Goal: Navigation & Orientation: Find specific page/section

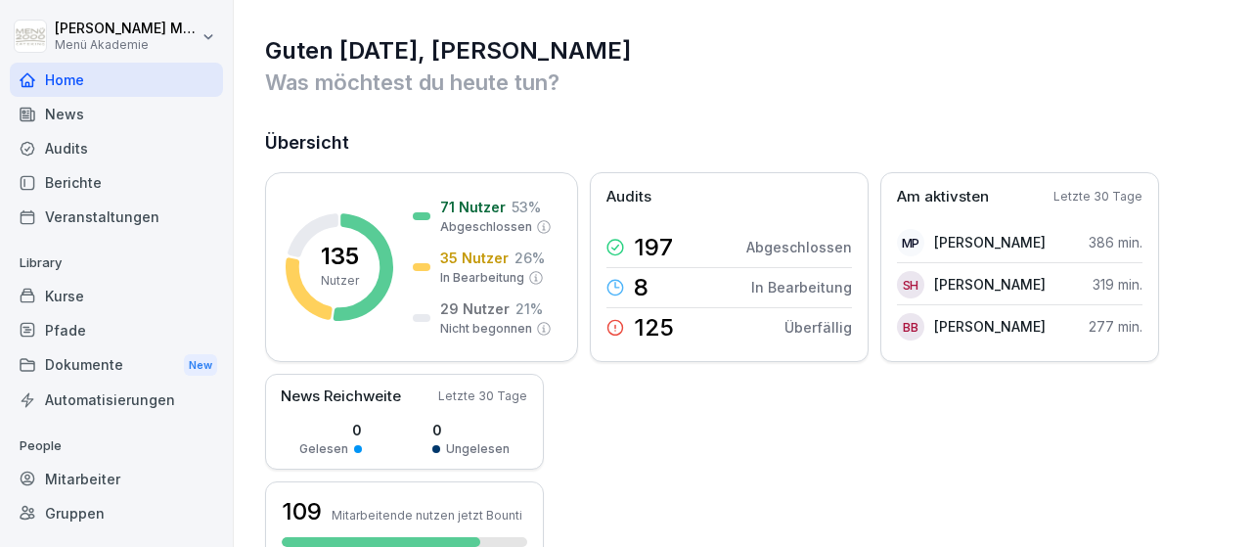
click at [87, 517] on div "Gruppen" at bounding box center [116, 513] width 213 height 34
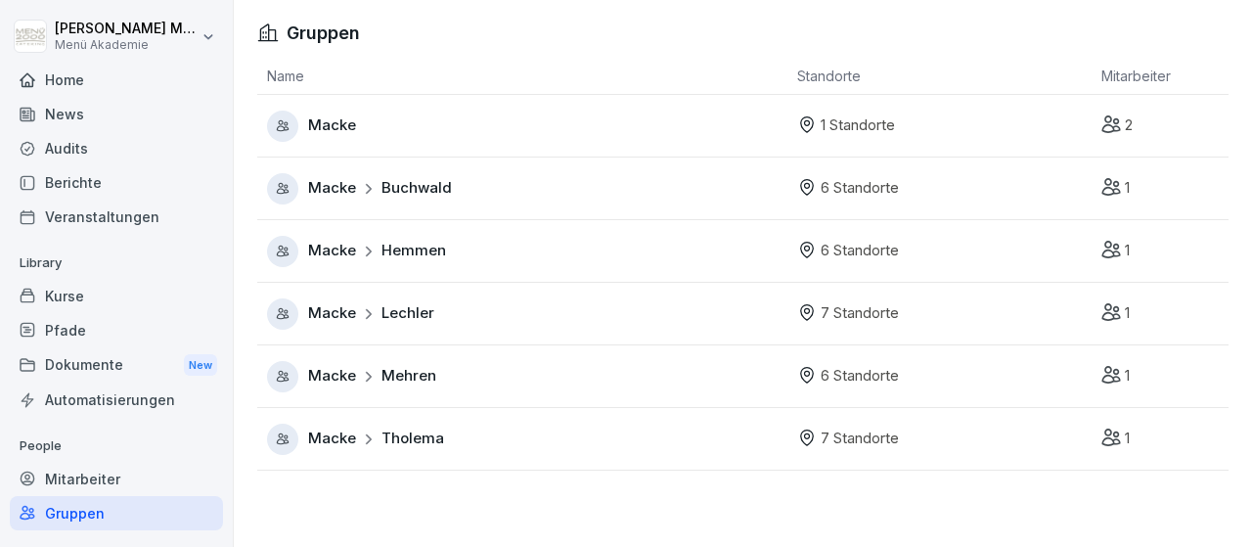
click at [352, 130] on span "Macke" at bounding box center [332, 125] width 48 height 22
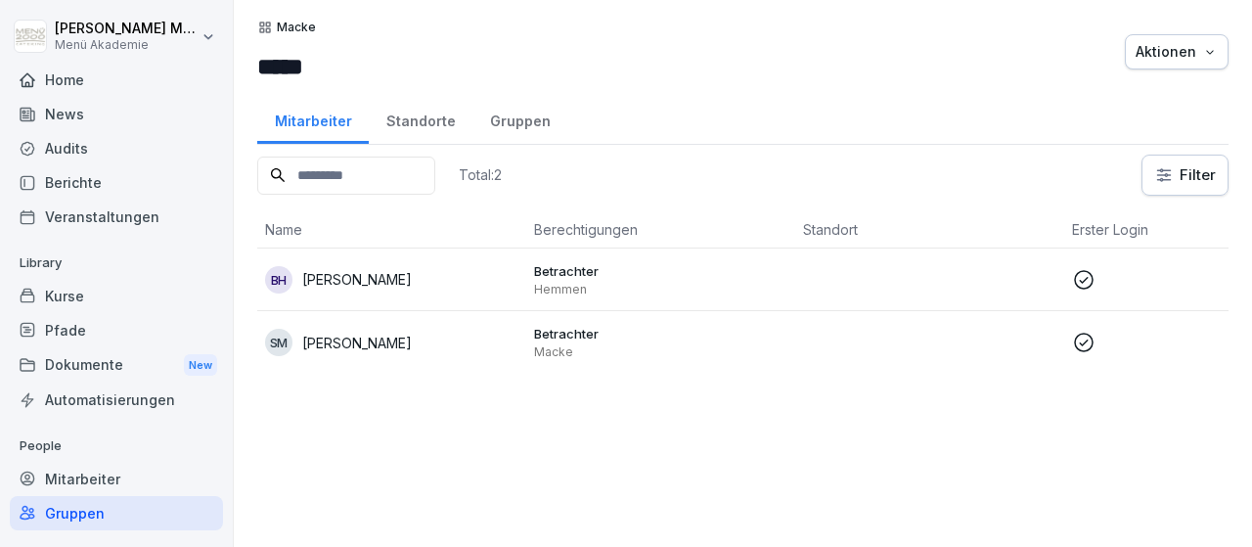
click at [440, 124] on div "Standorte" at bounding box center [421, 119] width 104 height 50
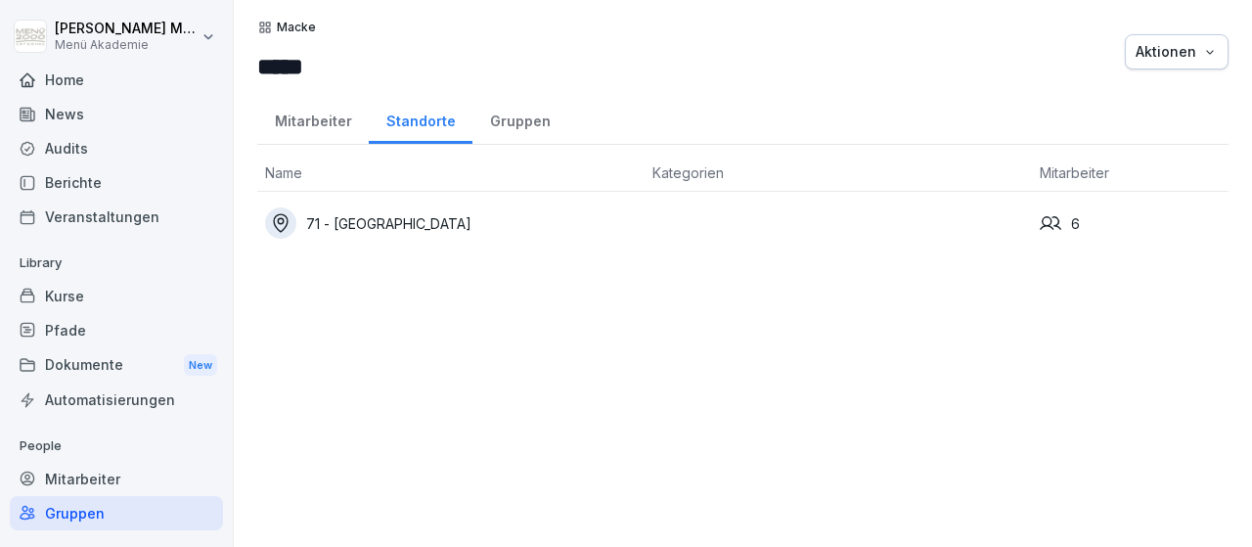
click at [431, 218] on div "71 - [PERSON_NAME][GEOGRAPHIC_DATA][PERSON_NAME]" at bounding box center [451, 222] width 372 height 31
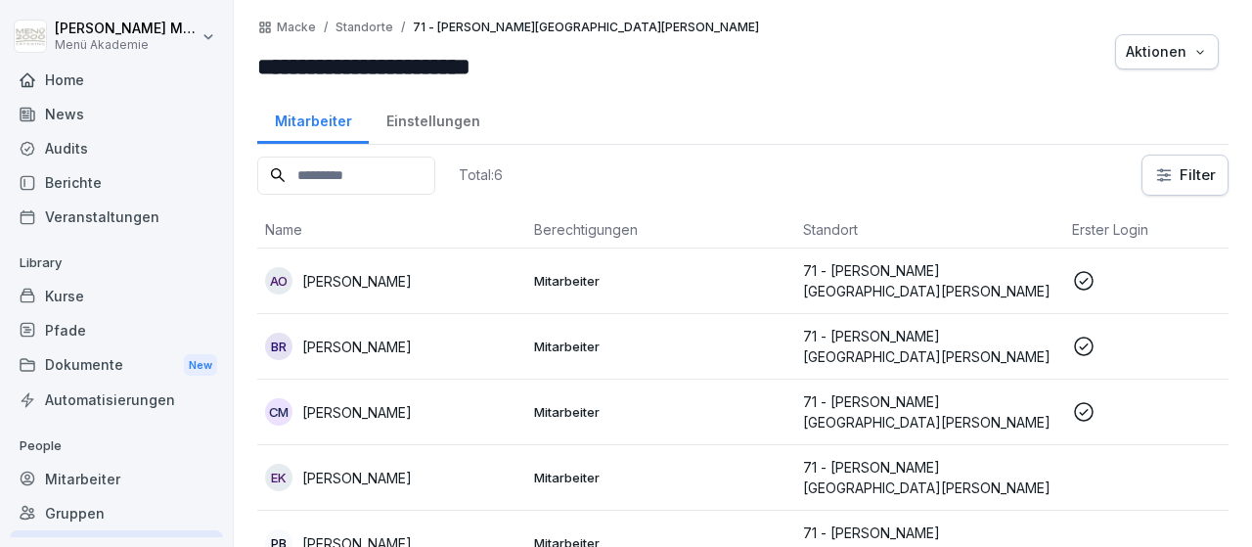
scroll to position [75, 0]
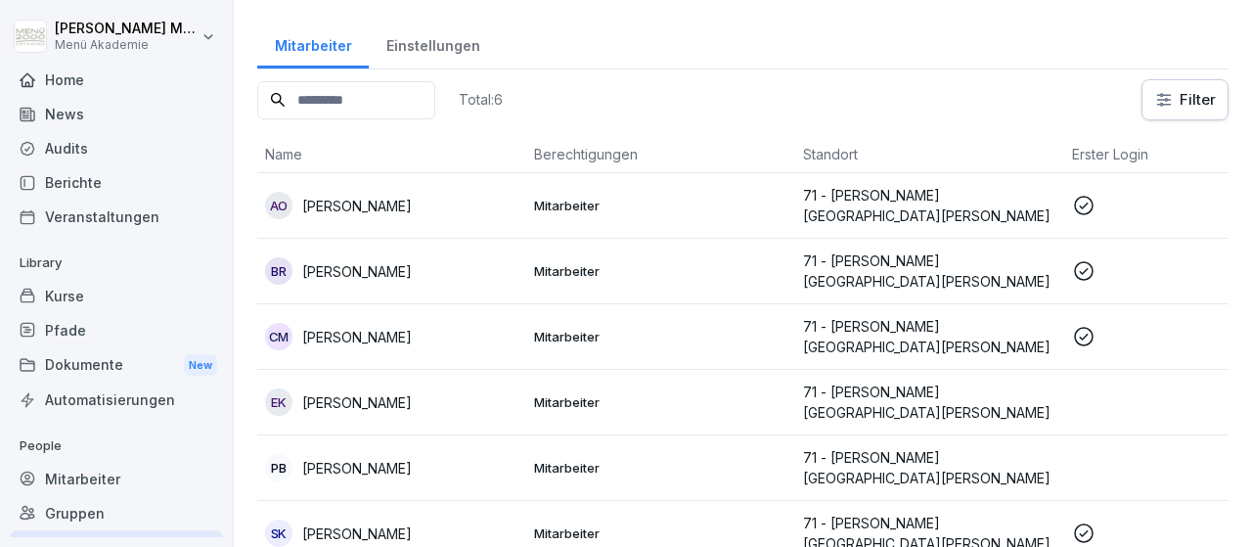
click at [412, 332] on p "[PERSON_NAME]" at bounding box center [357, 337] width 110 height 21
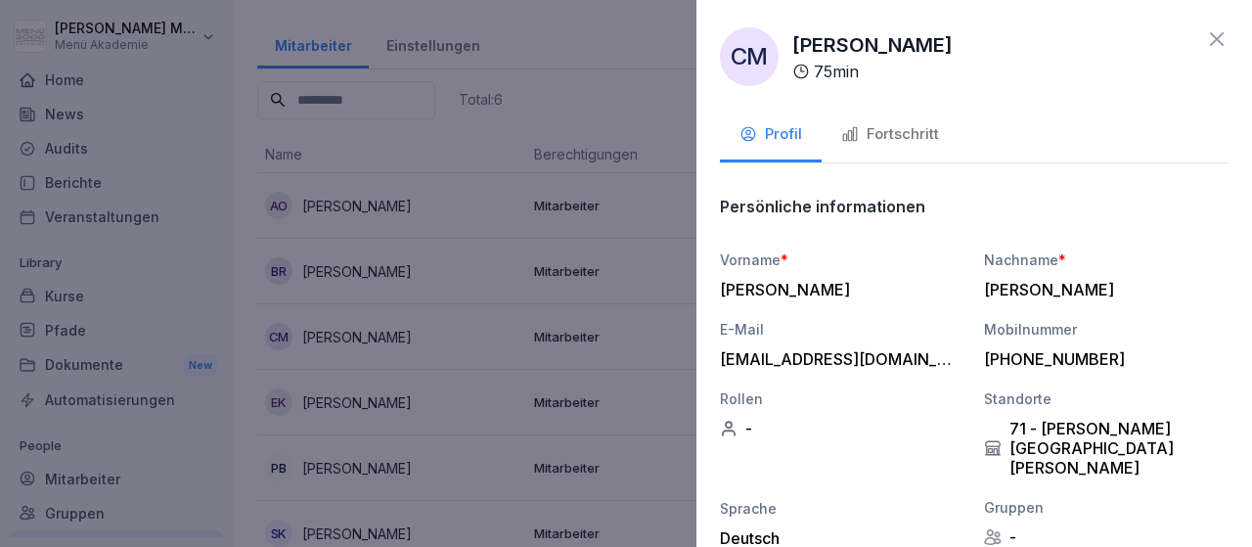
click at [1214, 32] on icon at bounding box center [1216, 38] width 23 height 23
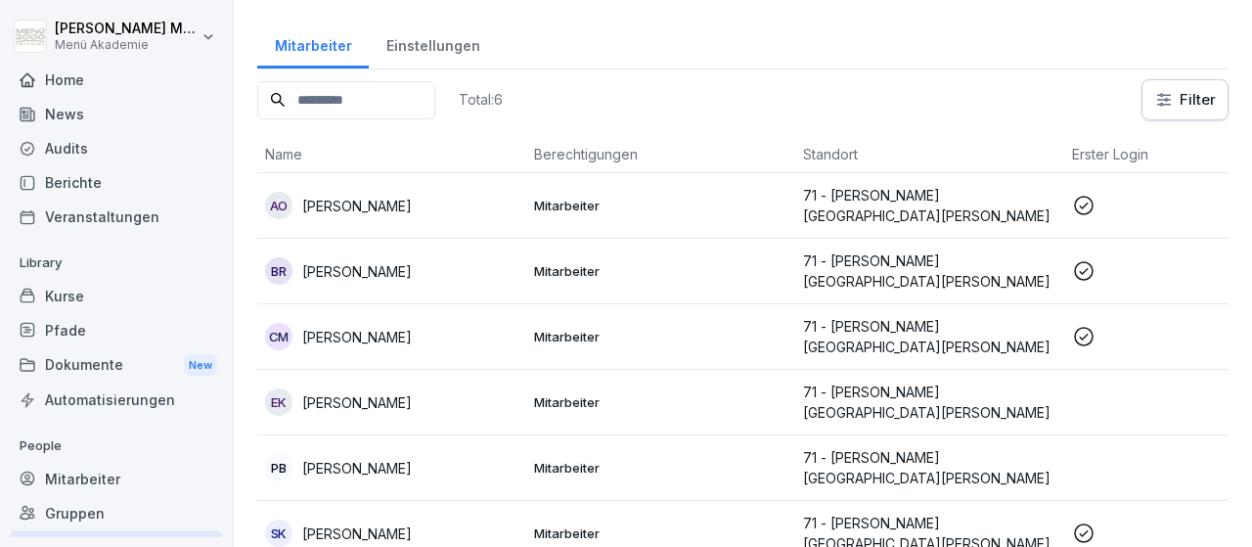
click at [69, 516] on div "Gruppen" at bounding box center [116, 513] width 213 height 34
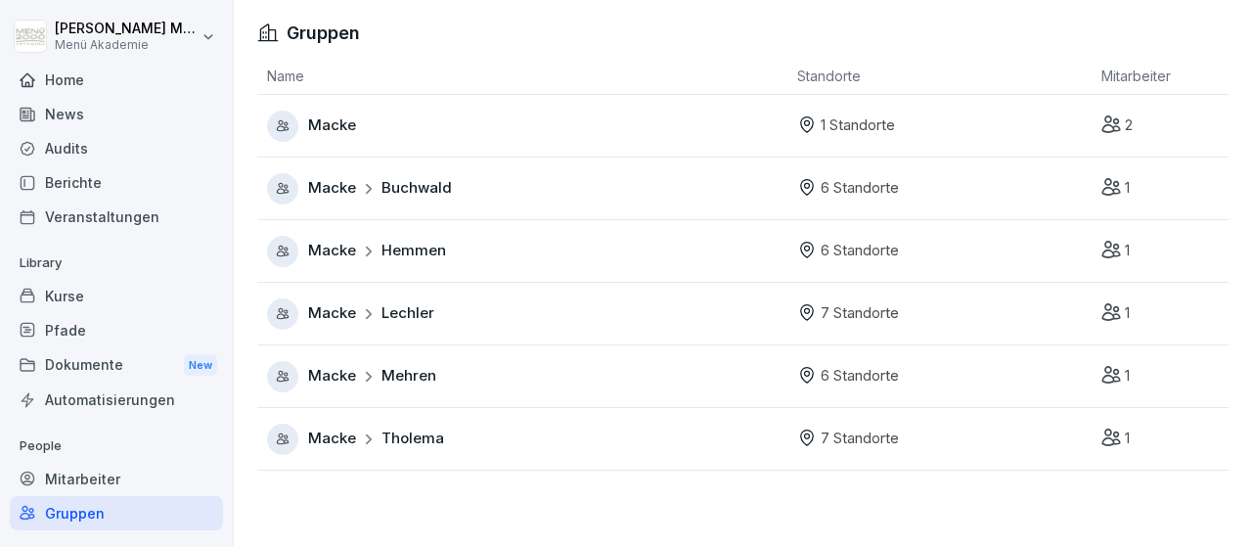
click at [406, 251] on span "Hemmen" at bounding box center [413, 251] width 65 height 22
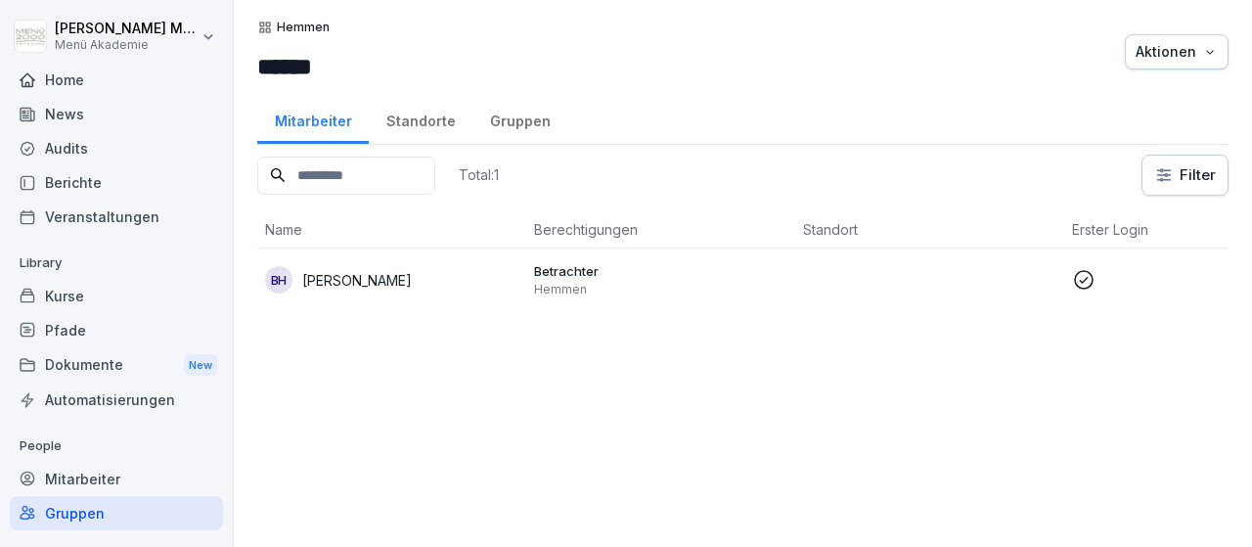
click at [426, 117] on div "Standorte" at bounding box center [421, 119] width 104 height 50
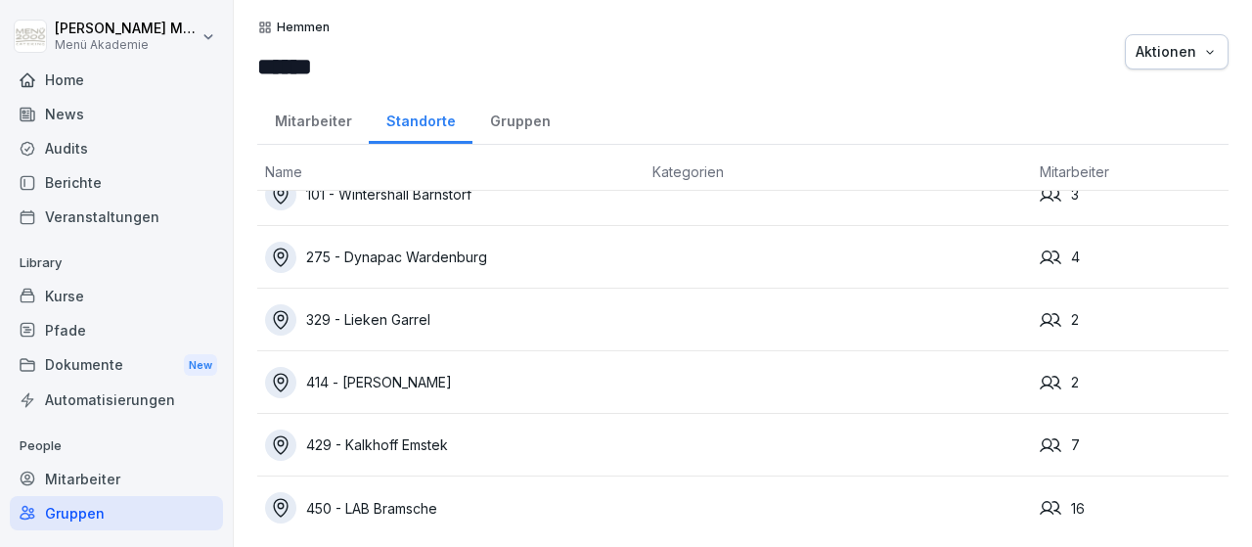
scroll to position [39, 0]
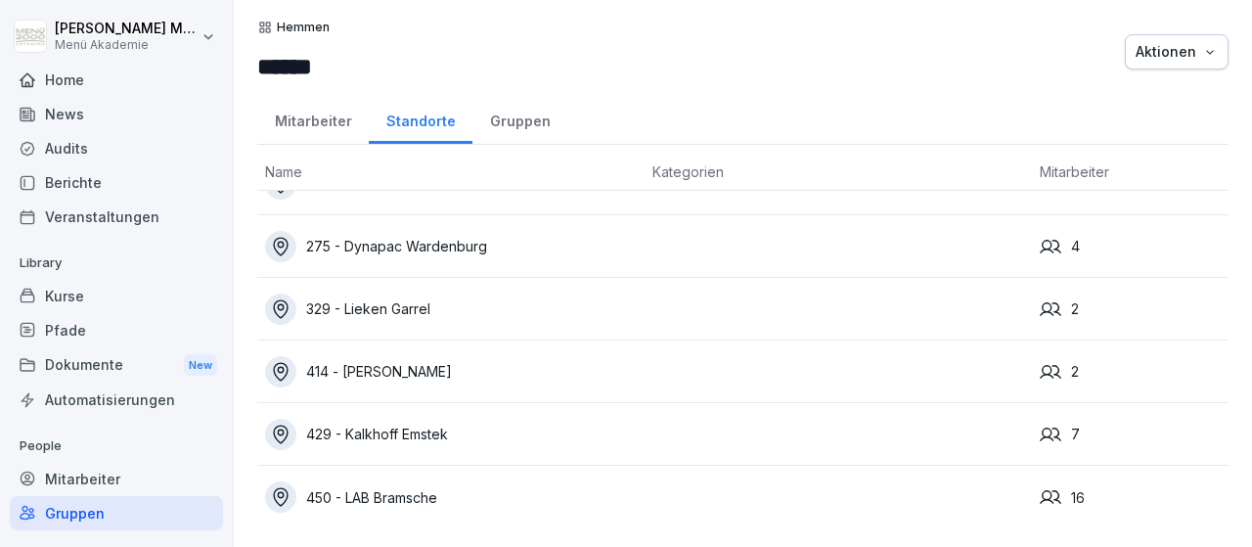
click at [380, 497] on div "450 - LAB Bramsche" at bounding box center [451, 496] width 372 height 31
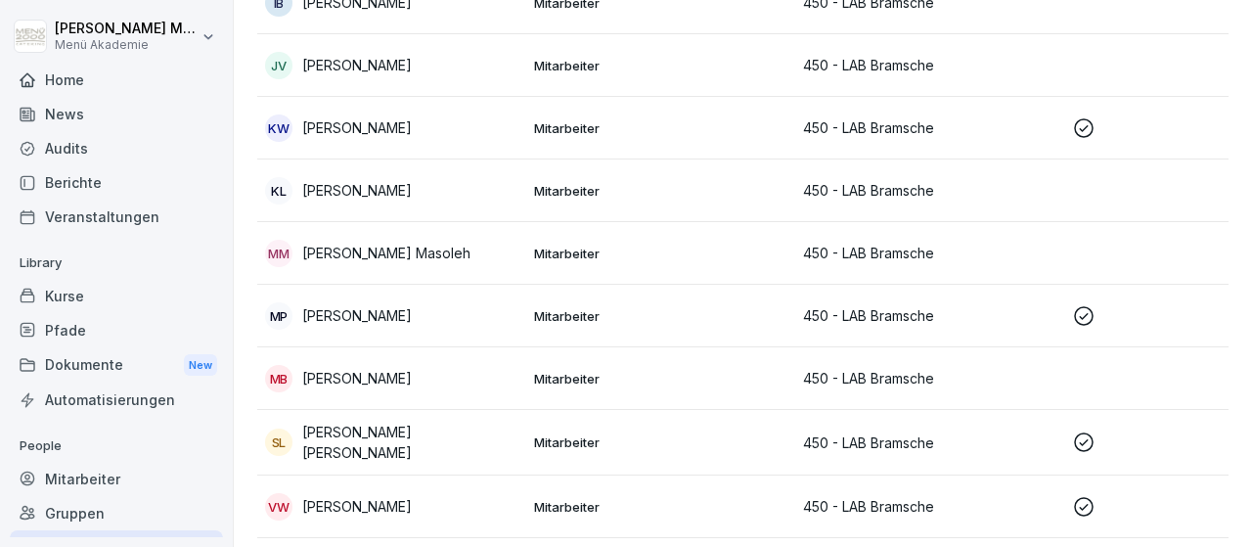
scroll to position [681, 0]
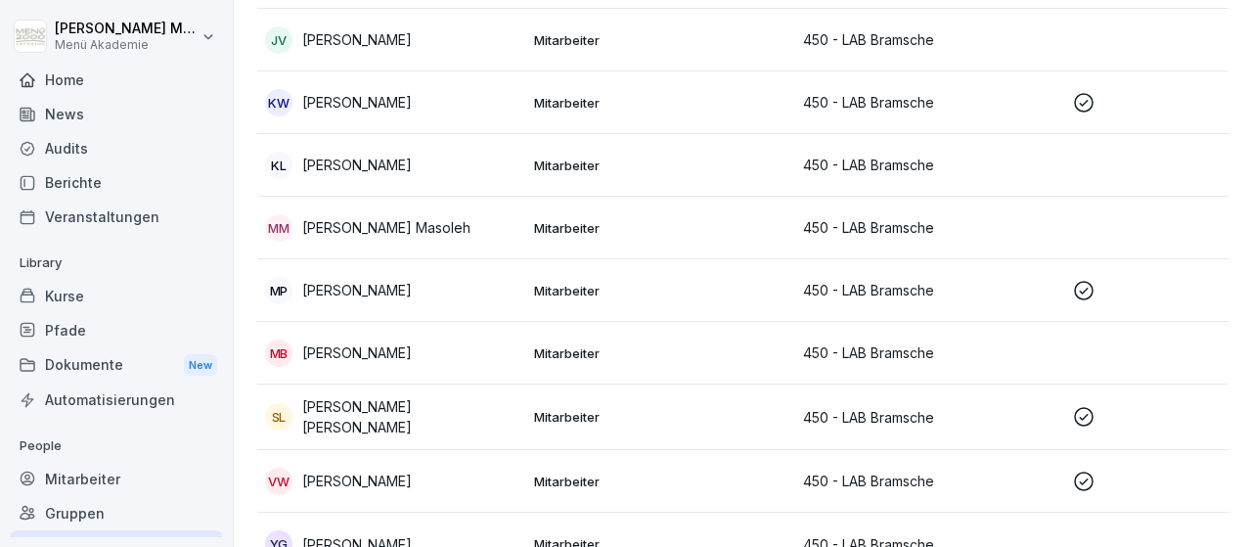
click at [431, 289] on div "MP Michaela Pohl" at bounding box center [391, 290] width 253 height 27
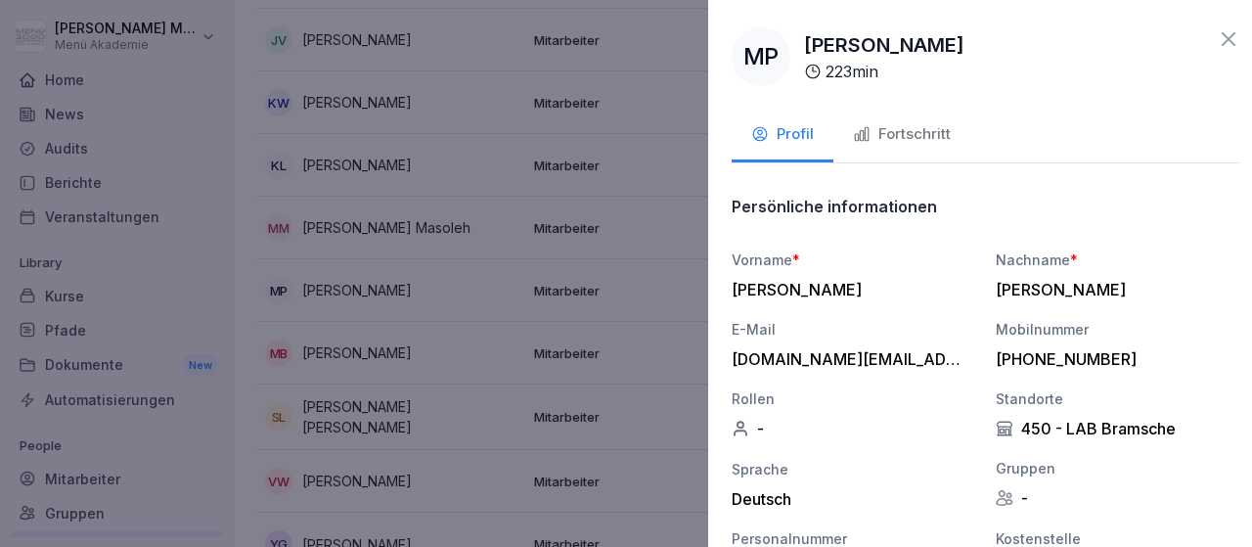
click at [435, 410] on div at bounding box center [626, 273] width 1252 height 547
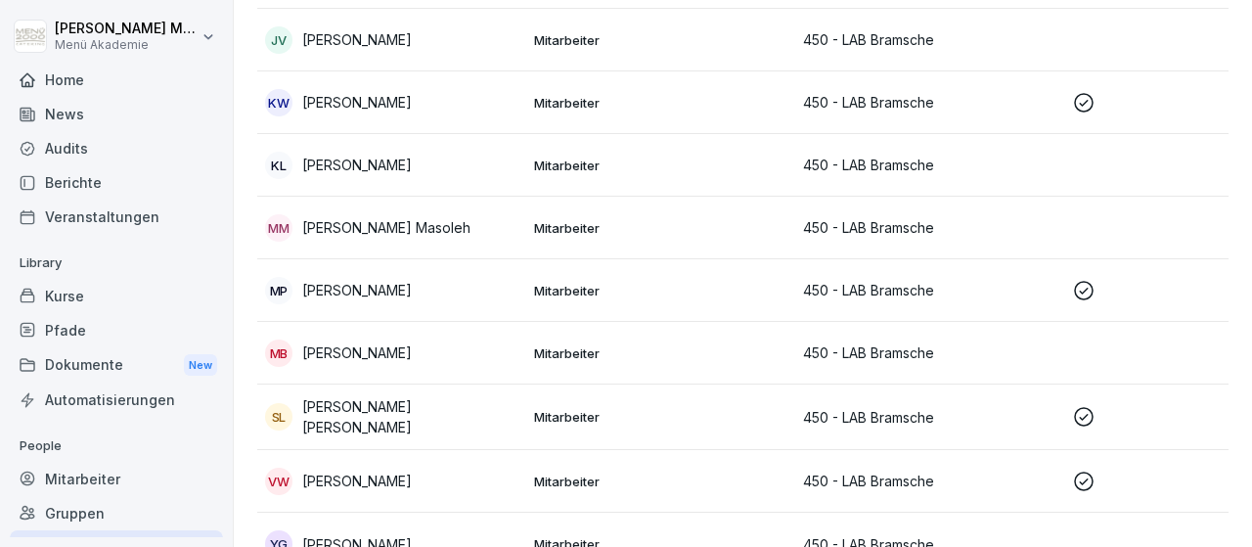
click at [435, 410] on p "Sabine Charlotte Lipski" at bounding box center [410, 416] width 216 height 41
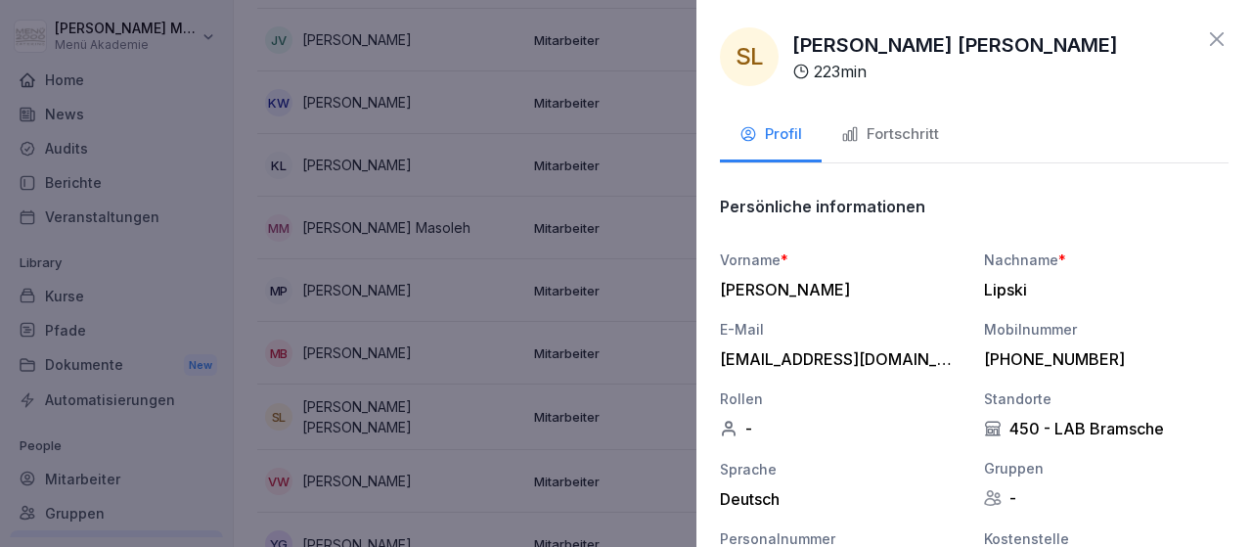
click at [441, 467] on div at bounding box center [626, 273] width 1252 height 547
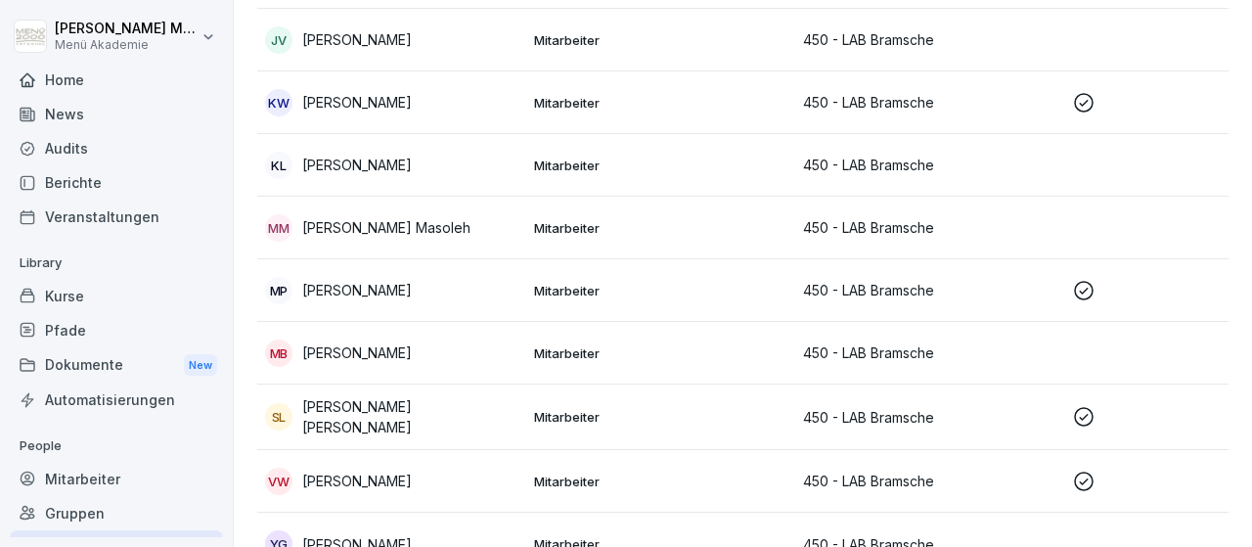
click at [441, 469] on div "VW Viviana Werner" at bounding box center [391, 481] width 253 height 27
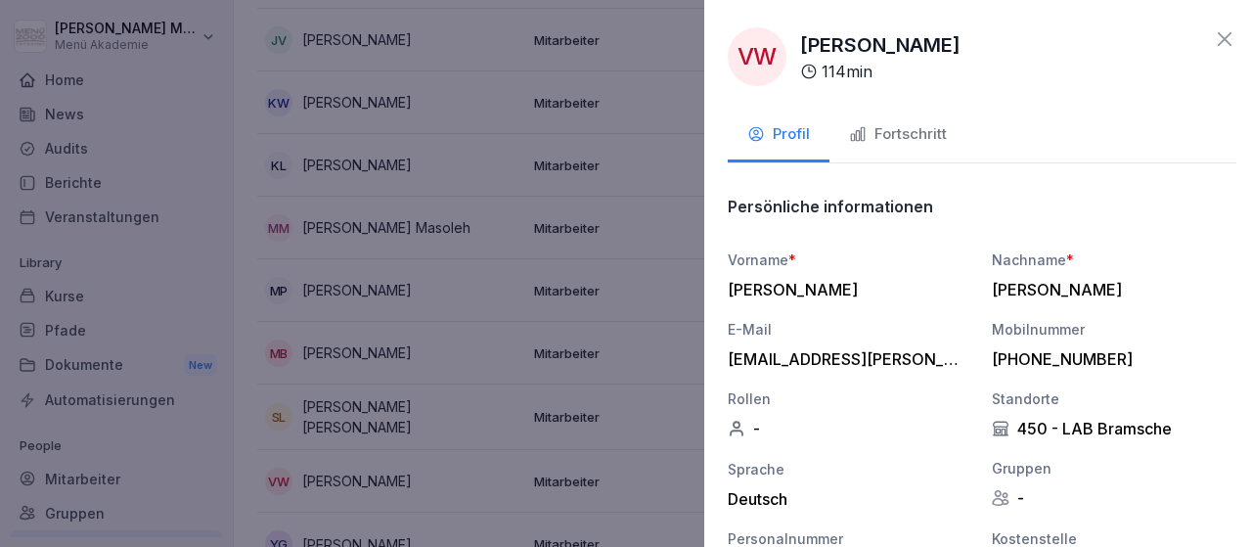
click at [441, 469] on div at bounding box center [626, 273] width 1252 height 547
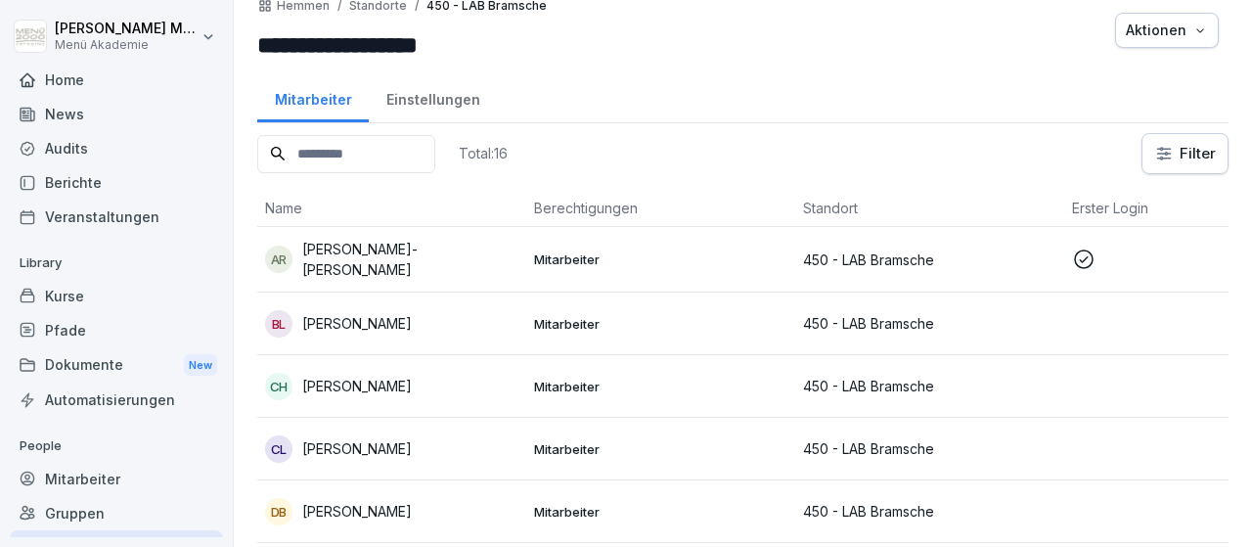
scroll to position [21, 0]
click at [410, 254] on p "Arieta-Zoica Rosca" at bounding box center [410, 260] width 216 height 41
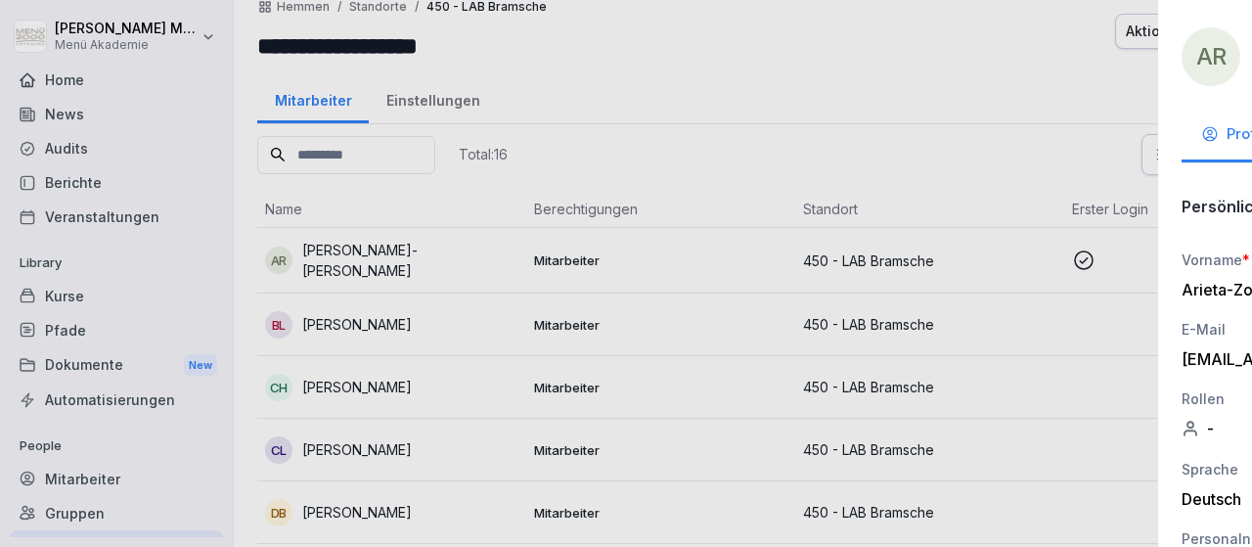
click at [410, 254] on div at bounding box center [626, 273] width 1252 height 547
